Goal: Transaction & Acquisition: Purchase product/service

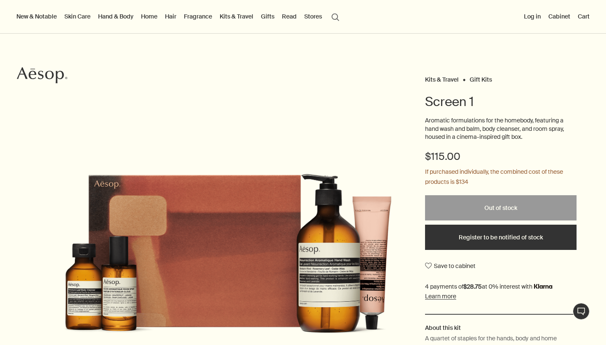
scroll to position [29, 0]
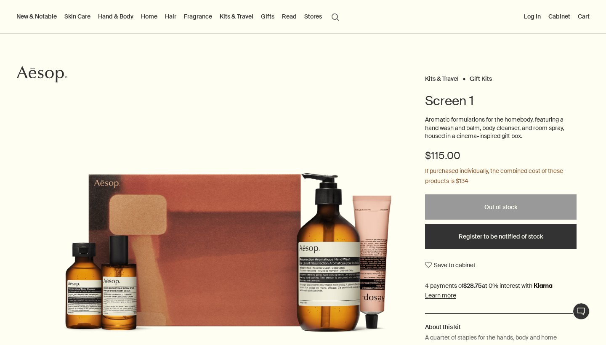
click at [590, 345] on div at bounding box center [303, 345] width 606 height 0
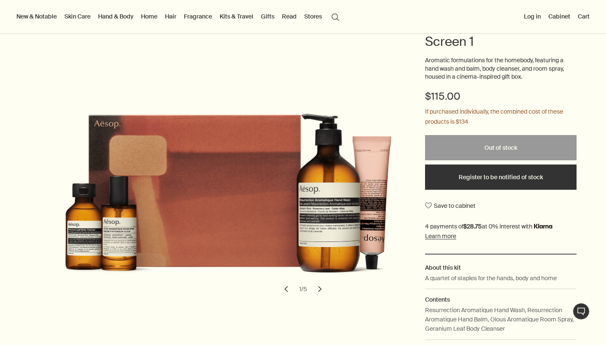
scroll to position [89, 0]
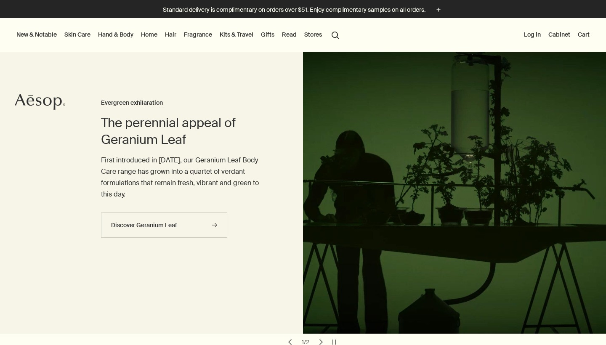
click at [270, 34] on link "Gifts" at bounding box center [267, 34] width 17 height 11
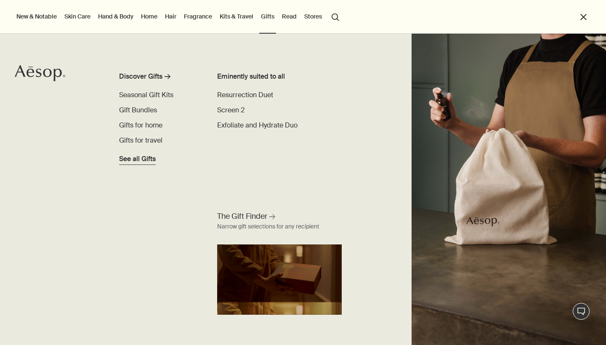
click at [134, 159] on span "See all Gifts" at bounding box center [137, 159] width 37 height 10
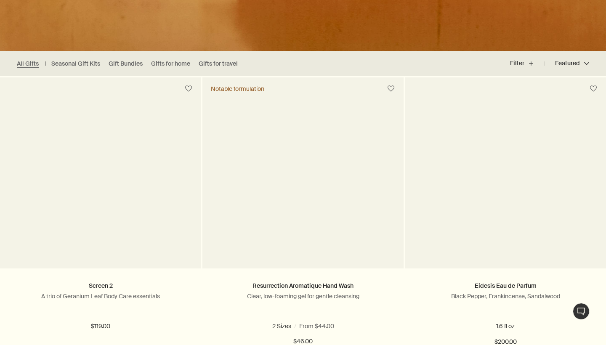
scroll to position [192, 0]
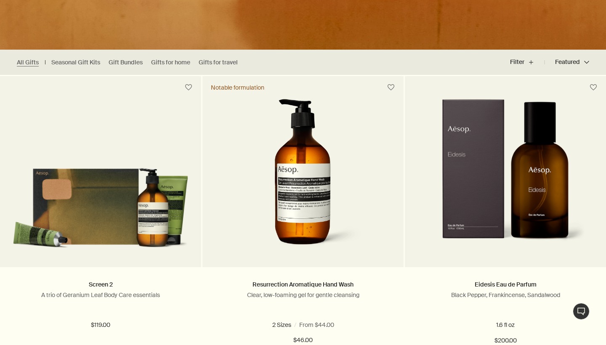
click at [587, 154] on div at bounding box center [303, 154] width 606 height 0
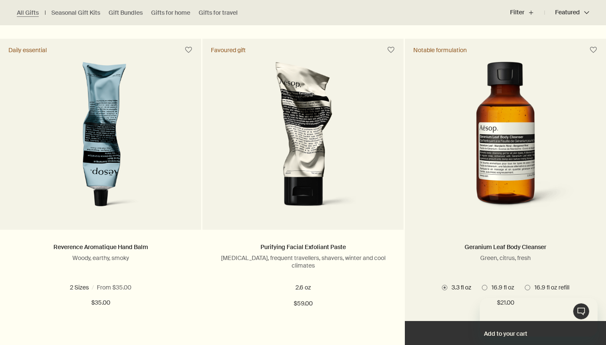
scroll to position [0, 0]
